Goal: Navigation & Orientation: Find specific page/section

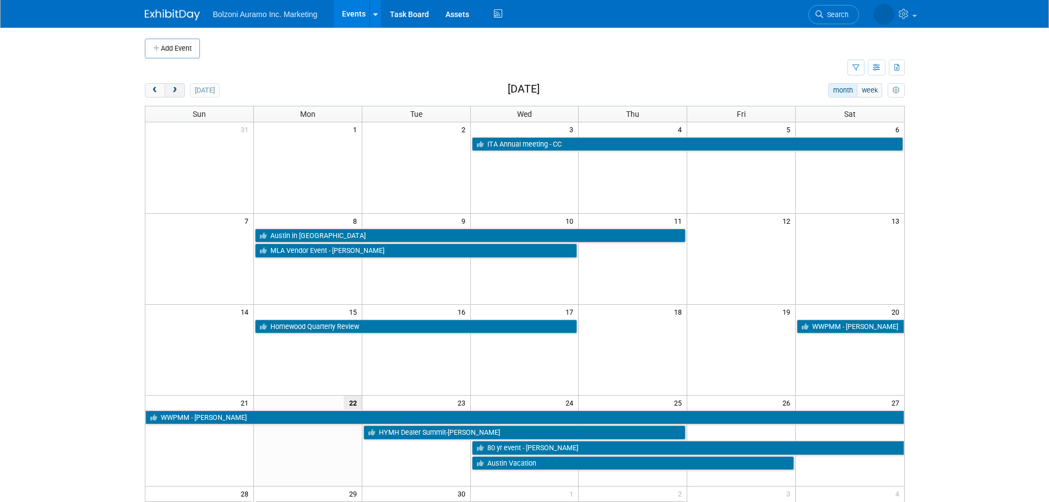
click at [181, 83] on button "next" at bounding box center [175, 90] width 20 height 14
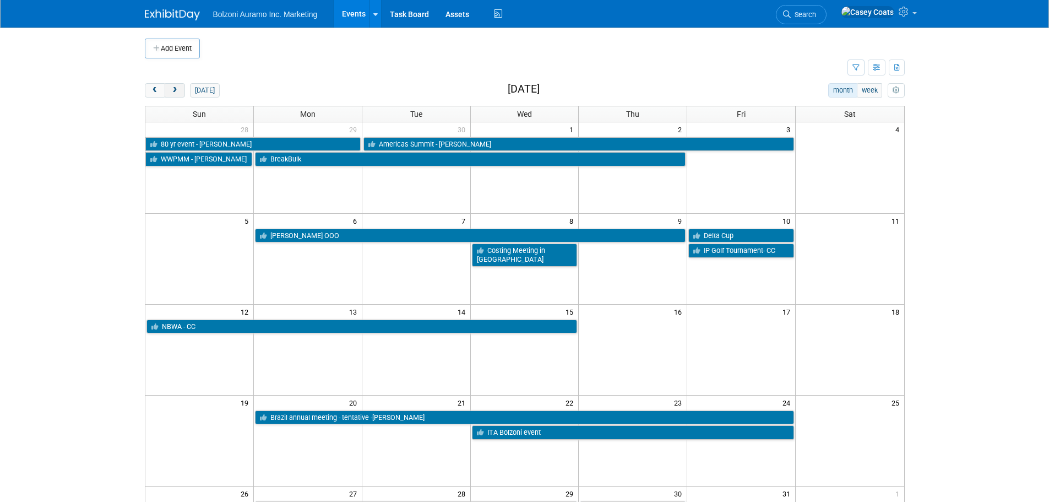
click at [166, 92] on button "next" at bounding box center [175, 90] width 20 height 14
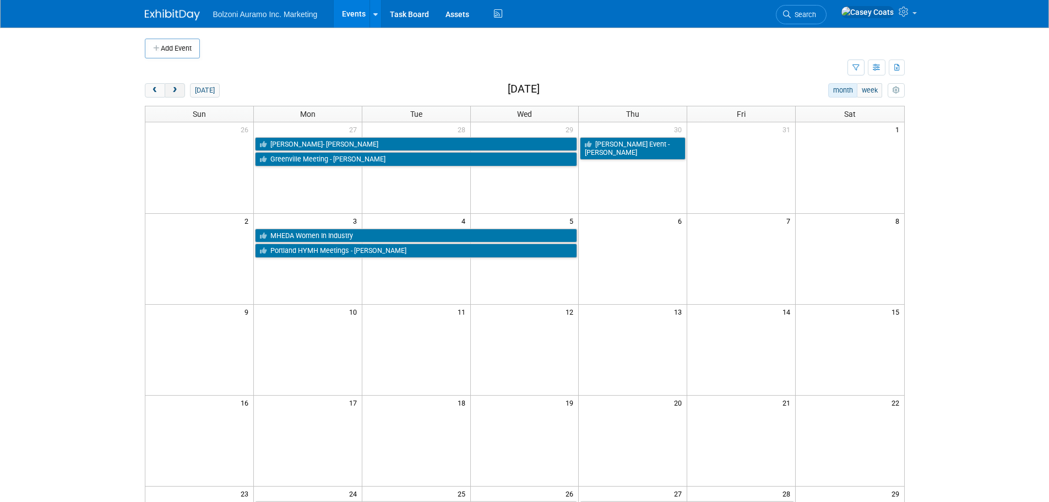
click at [173, 89] on span "next" at bounding box center [175, 90] width 8 height 7
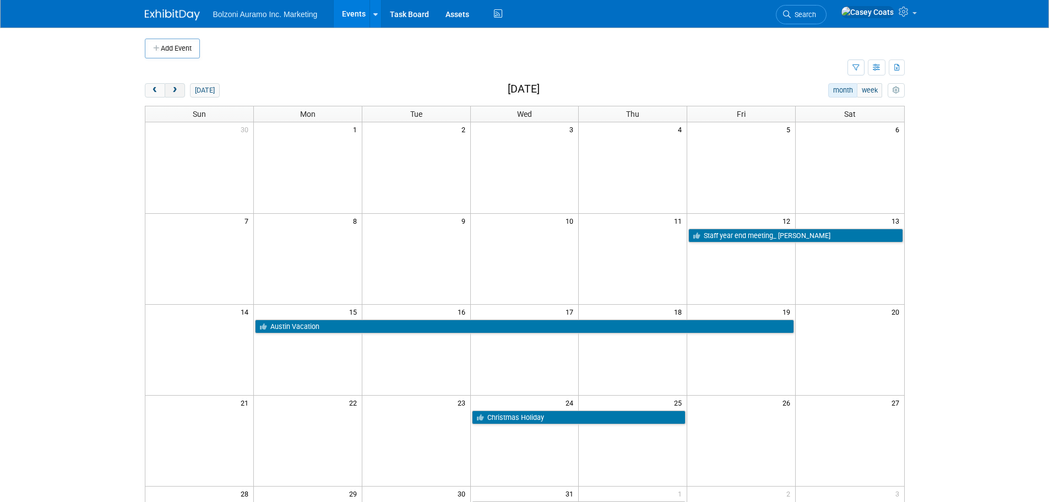
click at [179, 94] on button "next" at bounding box center [175, 90] width 20 height 14
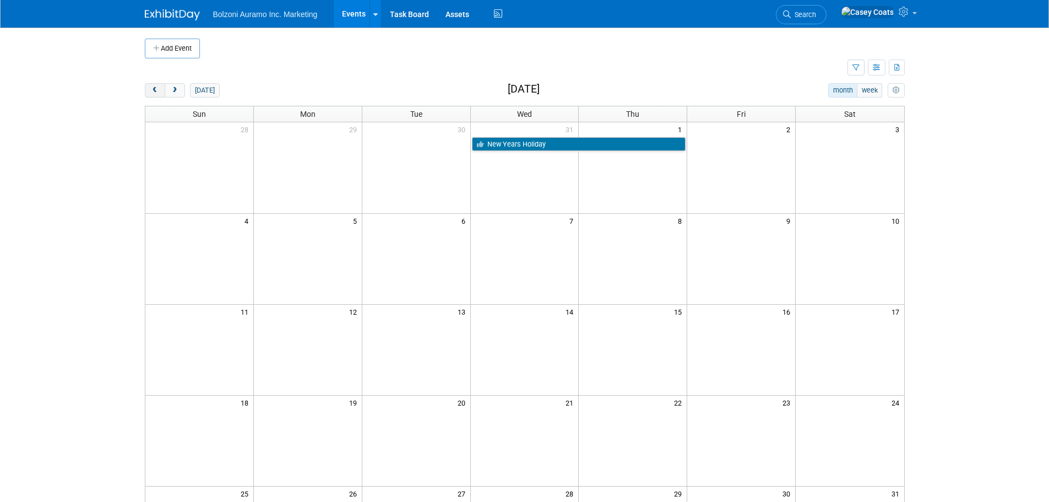
click at [153, 87] on span "prev" at bounding box center [155, 90] width 8 height 7
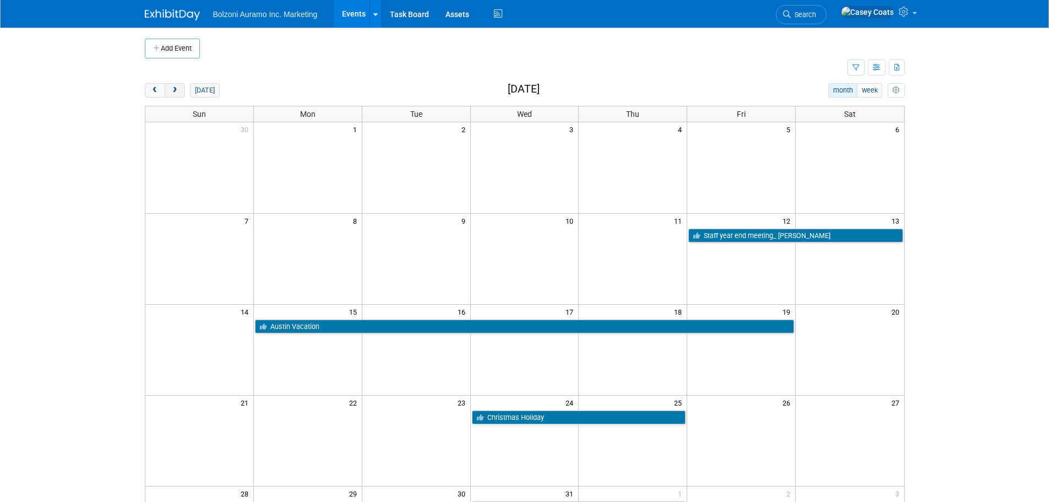
click at [179, 87] on button "next" at bounding box center [175, 90] width 20 height 14
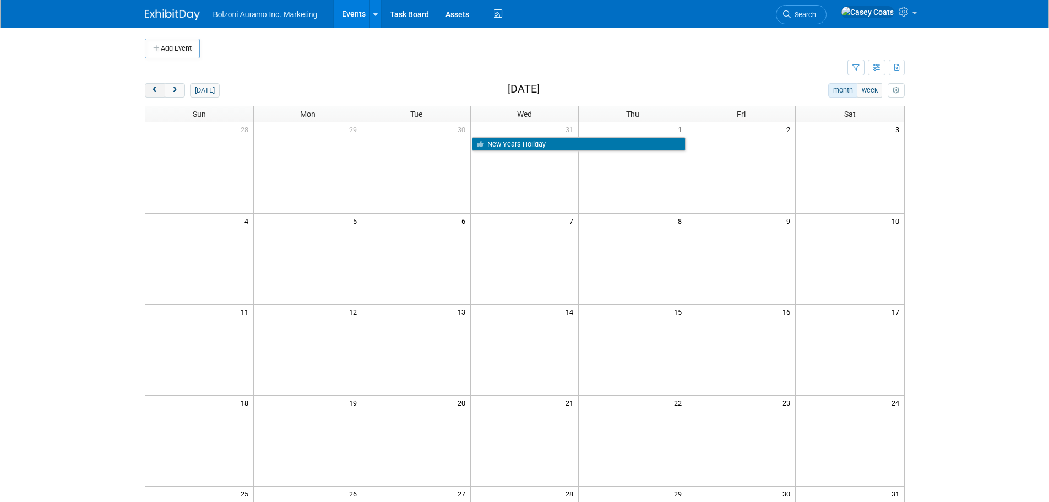
click at [156, 89] on span "prev" at bounding box center [155, 90] width 8 height 7
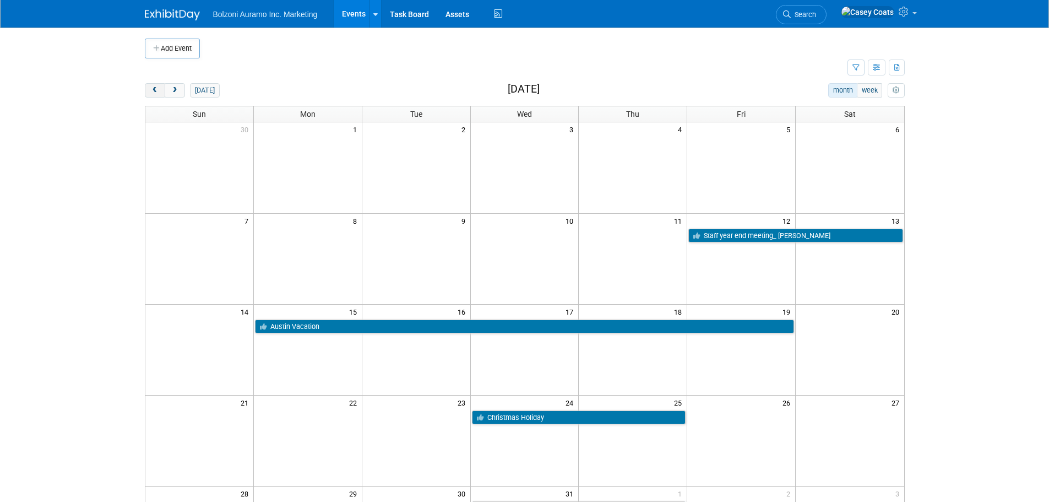
click at [156, 89] on span "prev" at bounding box center [155, 90] width 8 height 7
